Goal: Check status: Check status

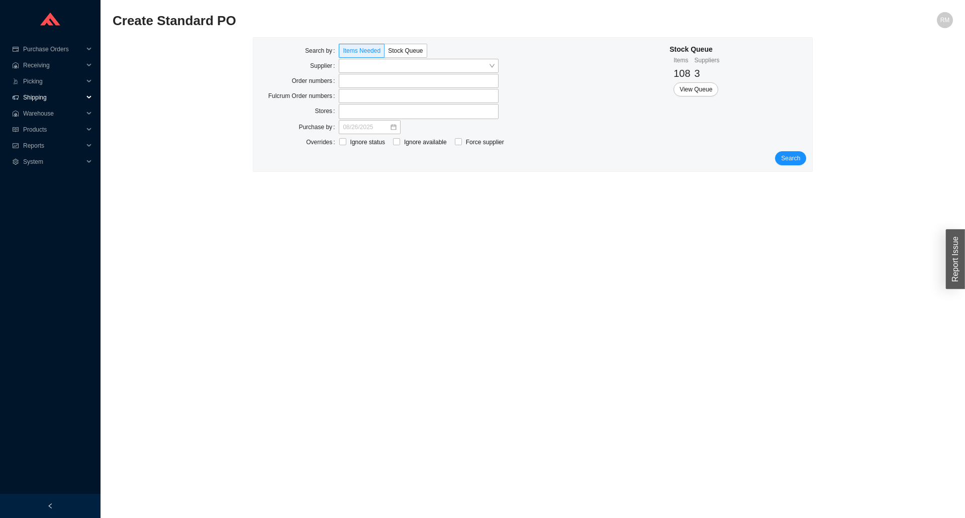
click at [44, 102] on span "Shipping" at bounding box center [53, 97] width 60 height 16
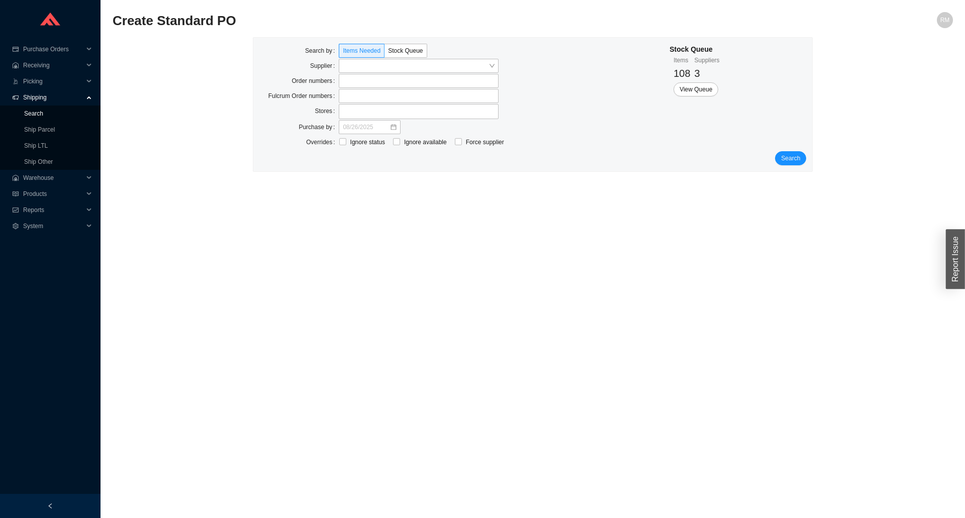
click at [43, 117] on link "Search" at bounding box center [33, 113] width 19 height 7
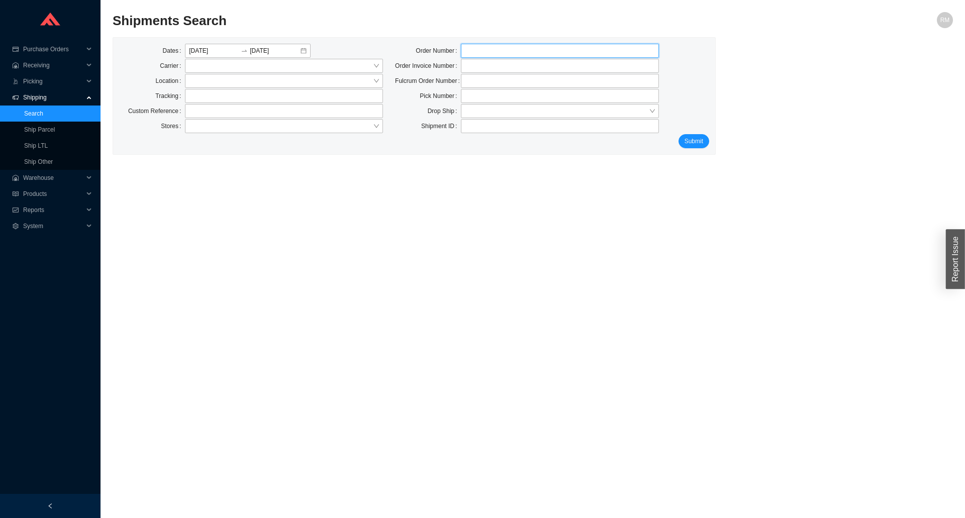
click at [534, 50] on input "tel" at bounding box center [560, 51] width 198 height 14
paste input "39657000"
drag, startPoint x: 488, startPoint y: 30, endPoint x: 487, endPoint y: 44, distance: 14.1
click at [486, 33] on div "Shipments Search" at bounding box center [428, 24] width 630 height 24
click at [489, 46] on input "39657000" at bounding box center [560, 51] width 198 height 14
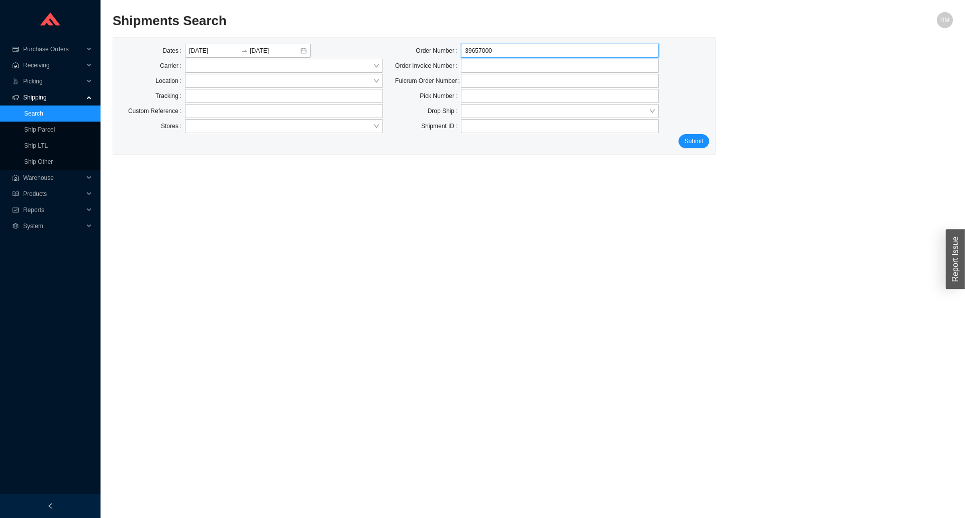
click at [489, 46] on input "39657000" at bounding box center [560, 51] width 198 height 14
paste input "934734"
type input "934734"
click at [701, 143] on span "Submit" at bounding box center [693, 141] width 19 height 10
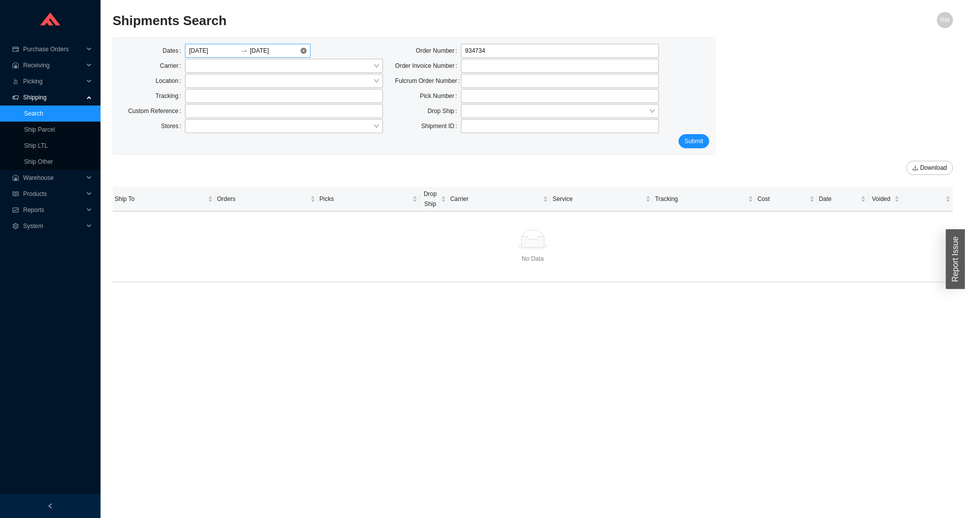
click at [200, 49] on input "[DATE]" at bounding box center [214, 51] width 50 height 10
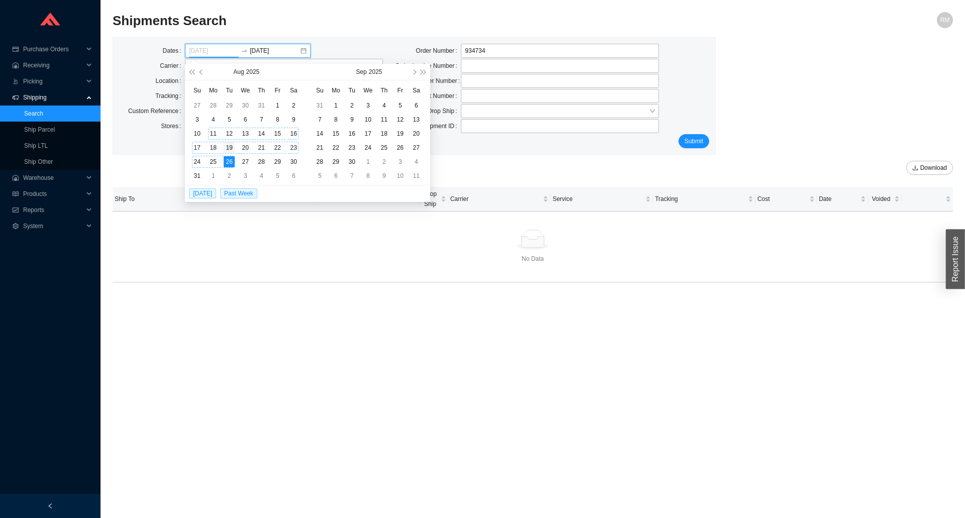
type input "[DATE]"
click at [228, 145] on div "19" at bounding box center [229, 147] width 11 height 11
type input "[DATE]"
click at [202, 193] on span "[DATE]" at bounding box center [202, 193] width 27 height 10
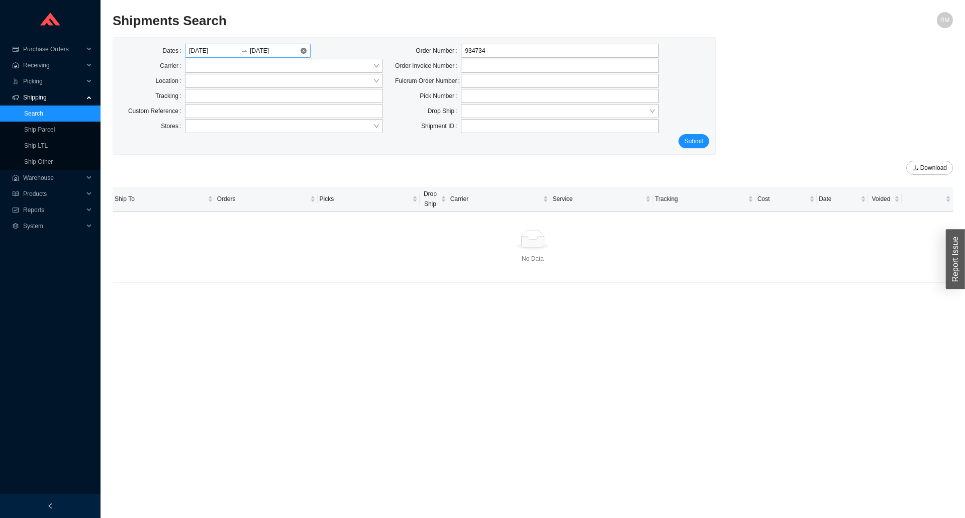
click at [243, 49] on icon "swap-right" at bounding box center [244, 50] width 7 height 7
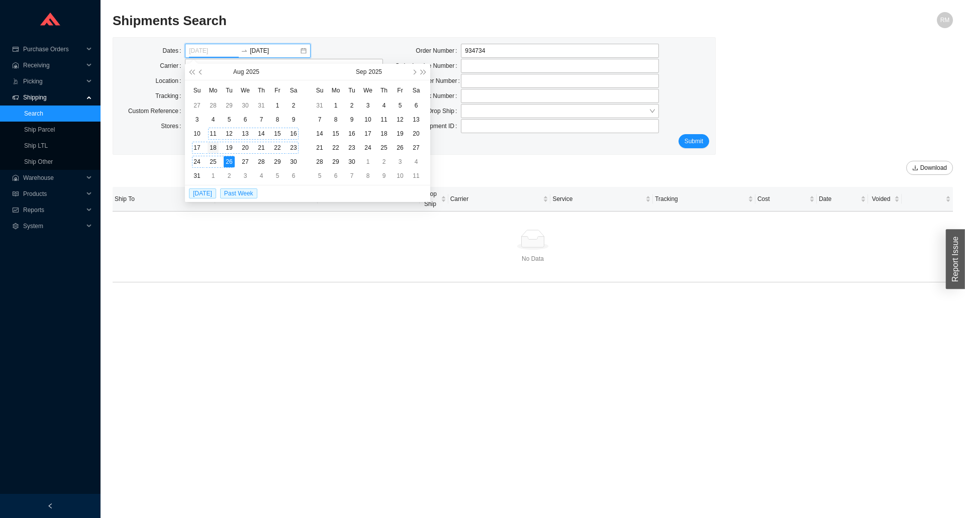
type input "[DATE]"
click at [214, 148] on div "18" at bounding box center [212, 147] width 11 height 11
type input "[DATE]"
click at [691, 141] on span "Submit" at bounding box center [693, 141] width 19 height 10
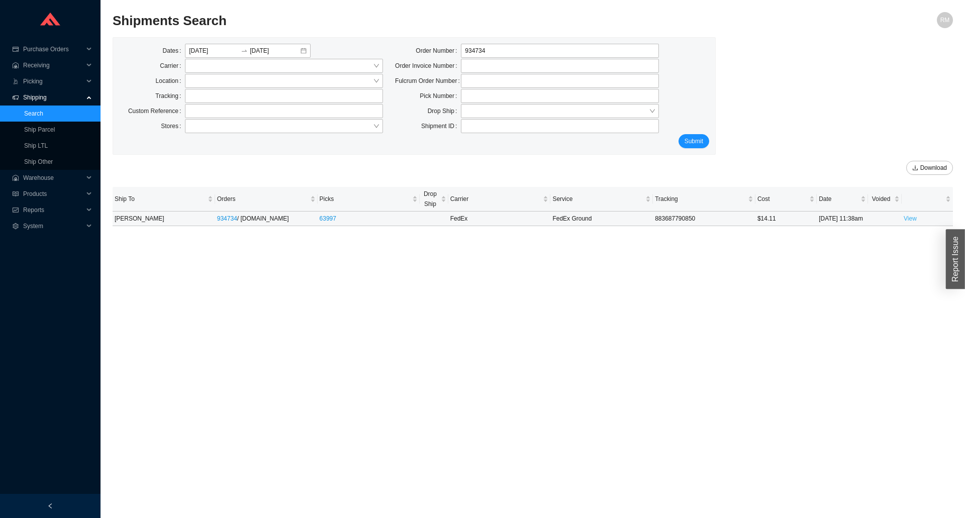
click at [911, 218] on link "View" at bounding box center [909, 218] width 13 height 7
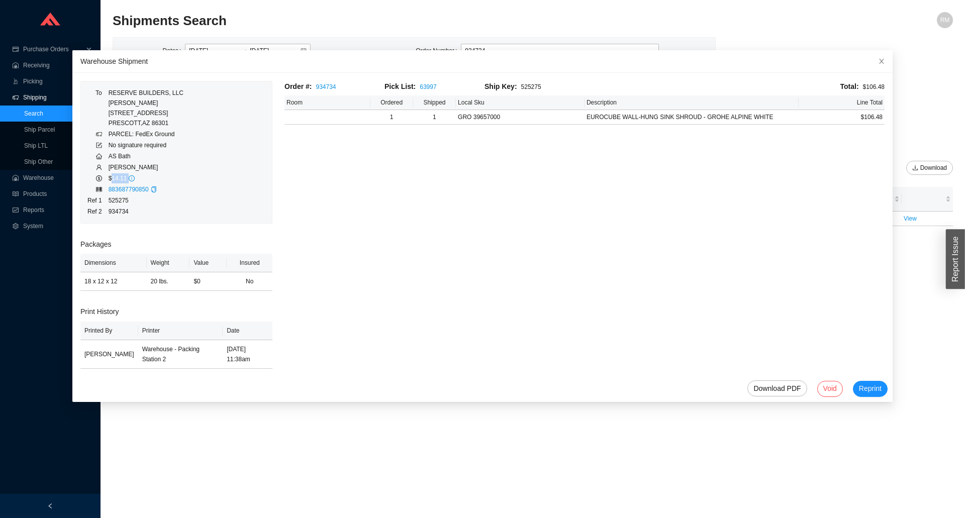
drag, startPoint x: 110, startPoint y: 176, endPoint x: 136, endPoint y: 181, distance: 26.6
click at [136, 181] on td "$14.11" at bounding box center [146, 178] width 76 height 11
copy td "14.11"
click at [522, 28] on h2 "Shipments Search" at bounding box center [428, 21] width 630 height 18
